Goal: Share content: Share content

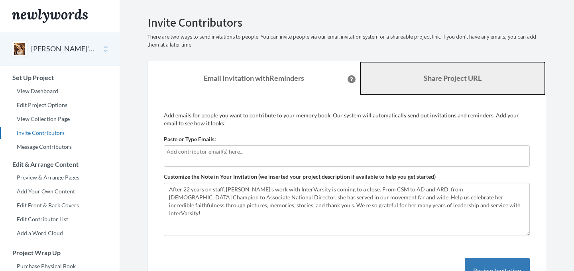
click at [440, 79] on b "Share Project URL" at bounding box center [452, 78] width 58 height 9
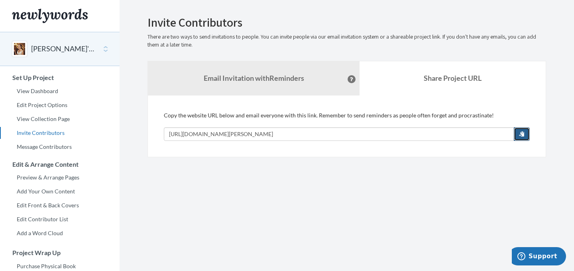
click at [521, 132] on span "button" at bounding box center [522, 134] width 6 height 6
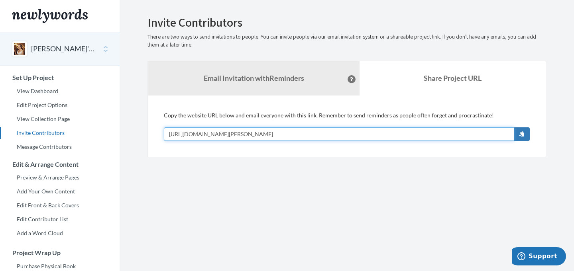
click at [278, 133] on input "[URL][DOMAIN_NAME][PERSON_NAME]" at bounding box center [339, 134] width 350 height 14
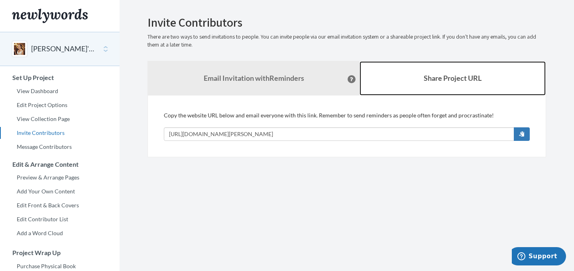
click at [383, 79] on link "Share Project URL" at bounding box center [452, 78] width 186 height 34
click at [380, 74] on link "Share Project URL" at bounding box center [452, 78] width 186 height 34
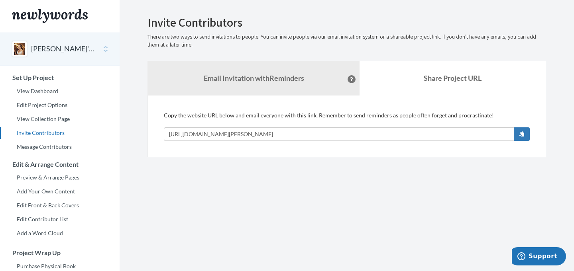
click at [326, 188] on section "Emails have been sent! Invite Contributors There are two ways to send invitatio…" at bounding box center [347, 198] width 454 height 396
click at [334, 188] on section "Emails have been sent! Invite Contributors There are two ways to send invitatio…" at bounding box center [347, 198] width 454 height 396
click at [346, 174] on section "Emails have been sent! Invite Contributors There are two ways to send invitatio…" at bounding box center [347, 198] width 454 height 396
click at [327, 180] on section "Emails have been sent! Invite Contributors There are two ways to send invitatio…" at bounding box center [347, 198] width 454 height 396
click at [328, 176] on section "Emails have been sent! Invite Contributors There are two ways to send invitatio…" at bounding box center [347, 198] width 454 height 396
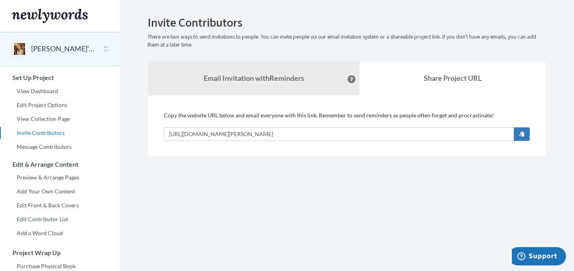
click at [360, 11] on section "Emails have been sent! Invite Contributors There are two ways to send invitatio…" at bounding box center [347, 198] width 454 height 396
